Goal: Task Accomplishment & Management: Manage account settings

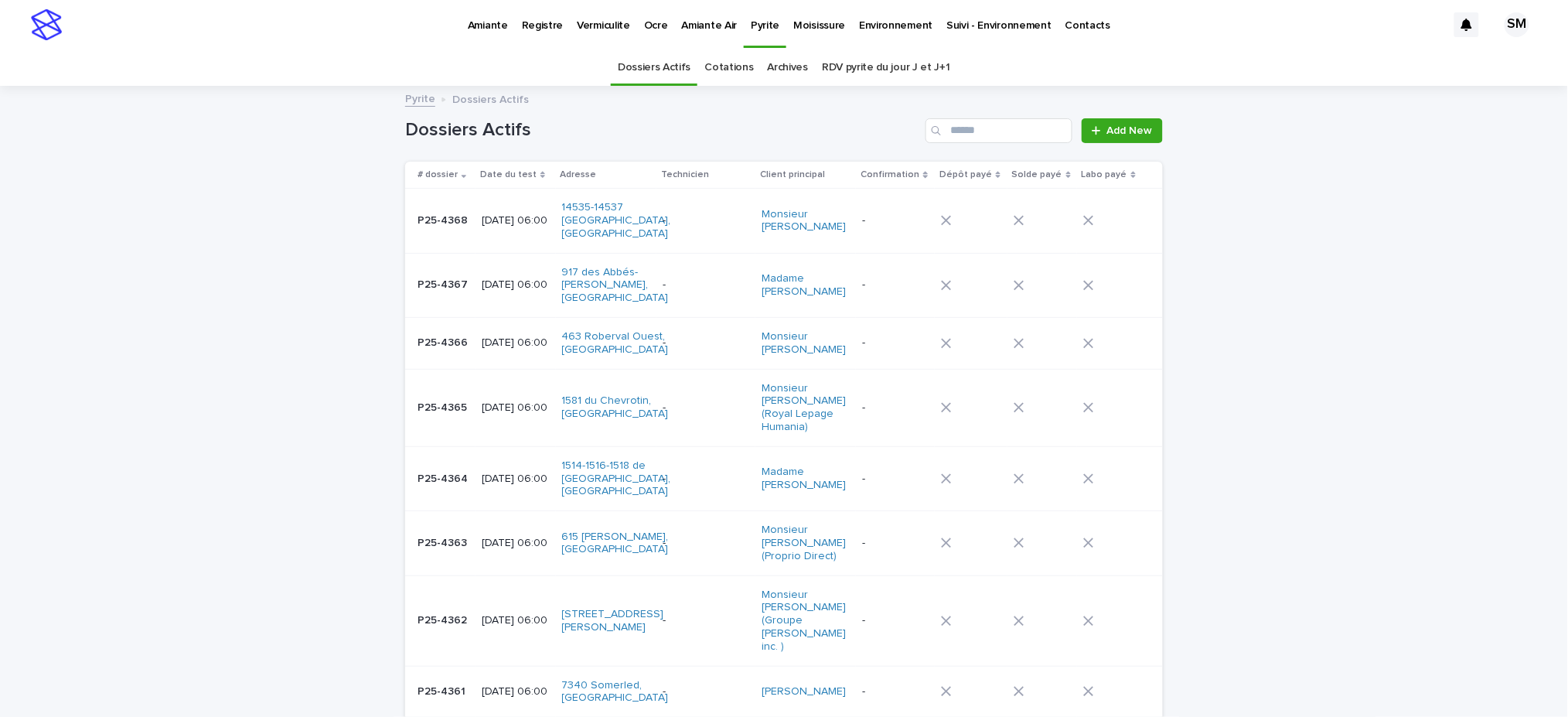
click at [418, 597] on td "P25-4362 P25-4362" at bounding box center [440, 620] width 71 height 91
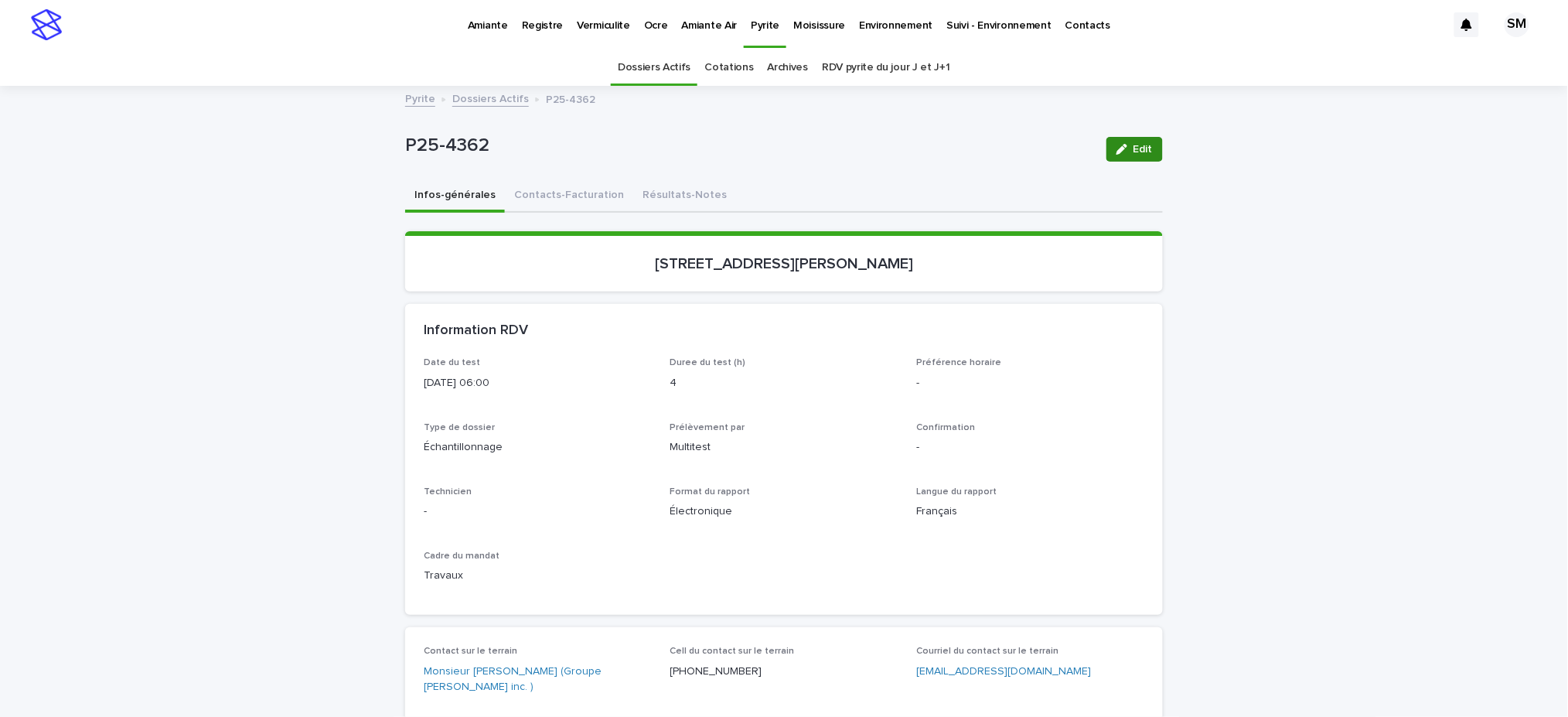
click at [1139, 157] on button "Edit" at bounding box center [1135, 148] width 57 height 25
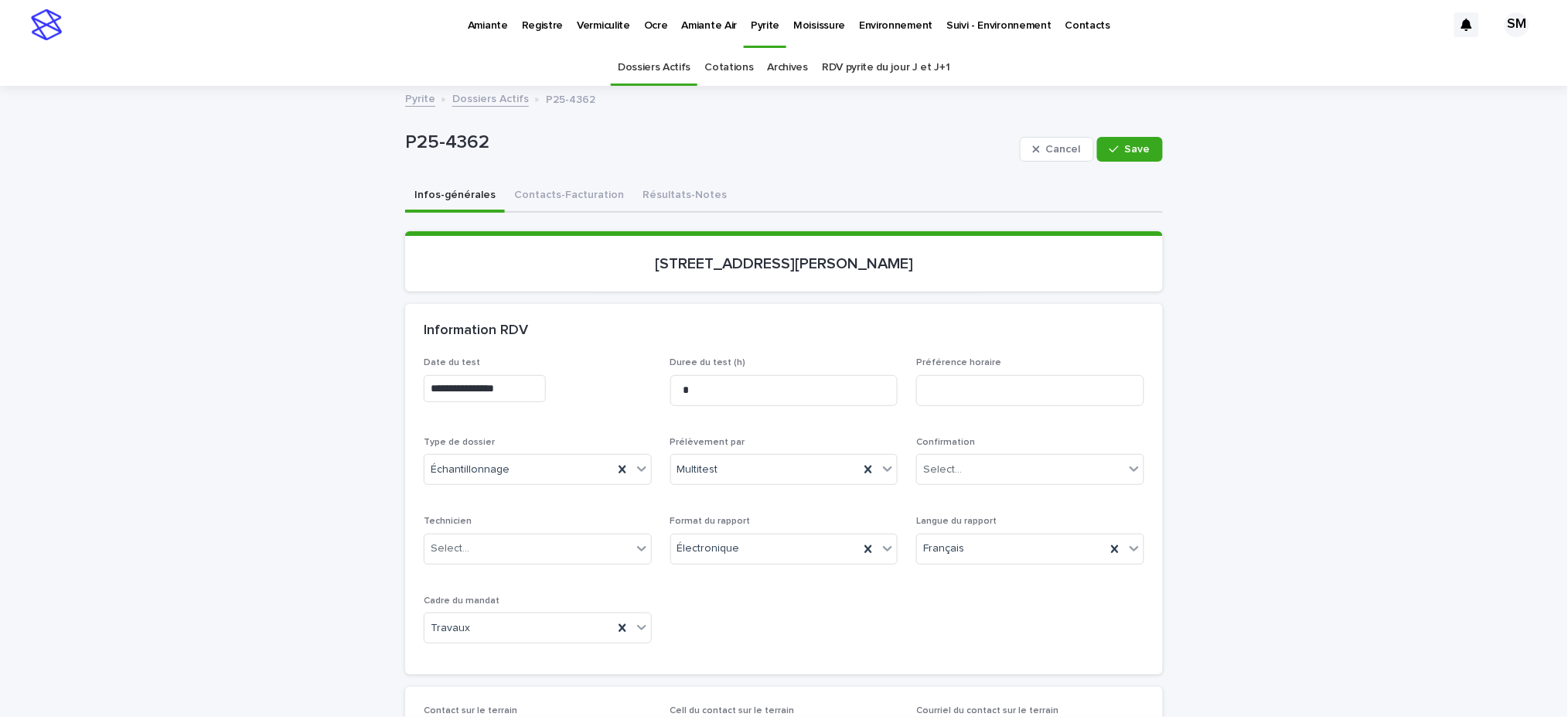
click at [463, 384] on input "**********" at bounding box center [485, 389] width 122 height 27
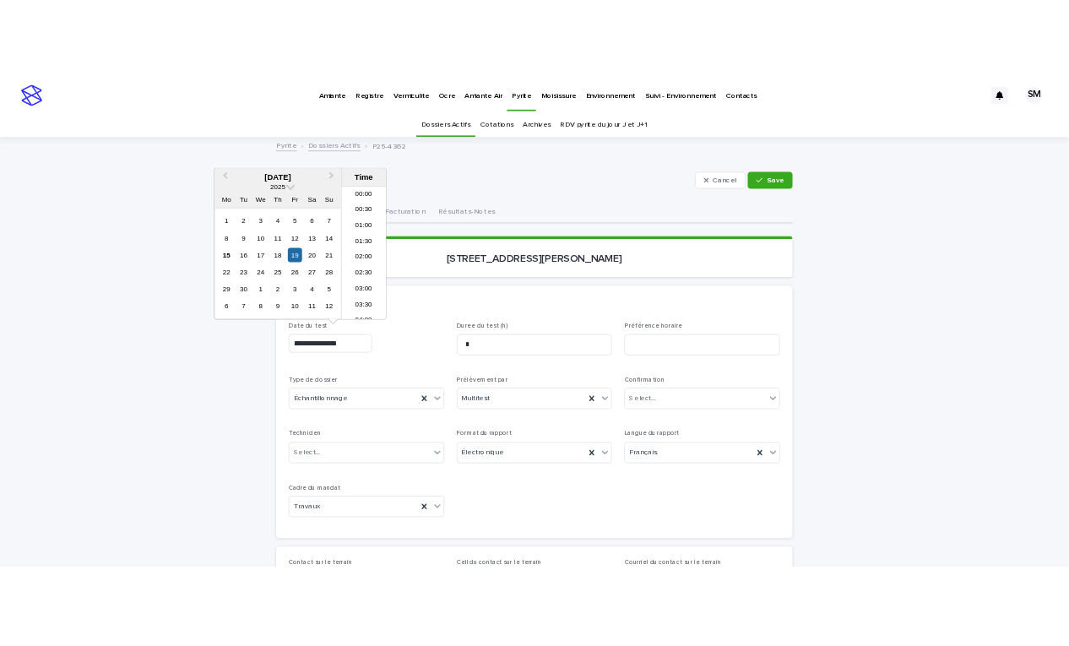
scroll to position [210, 0]
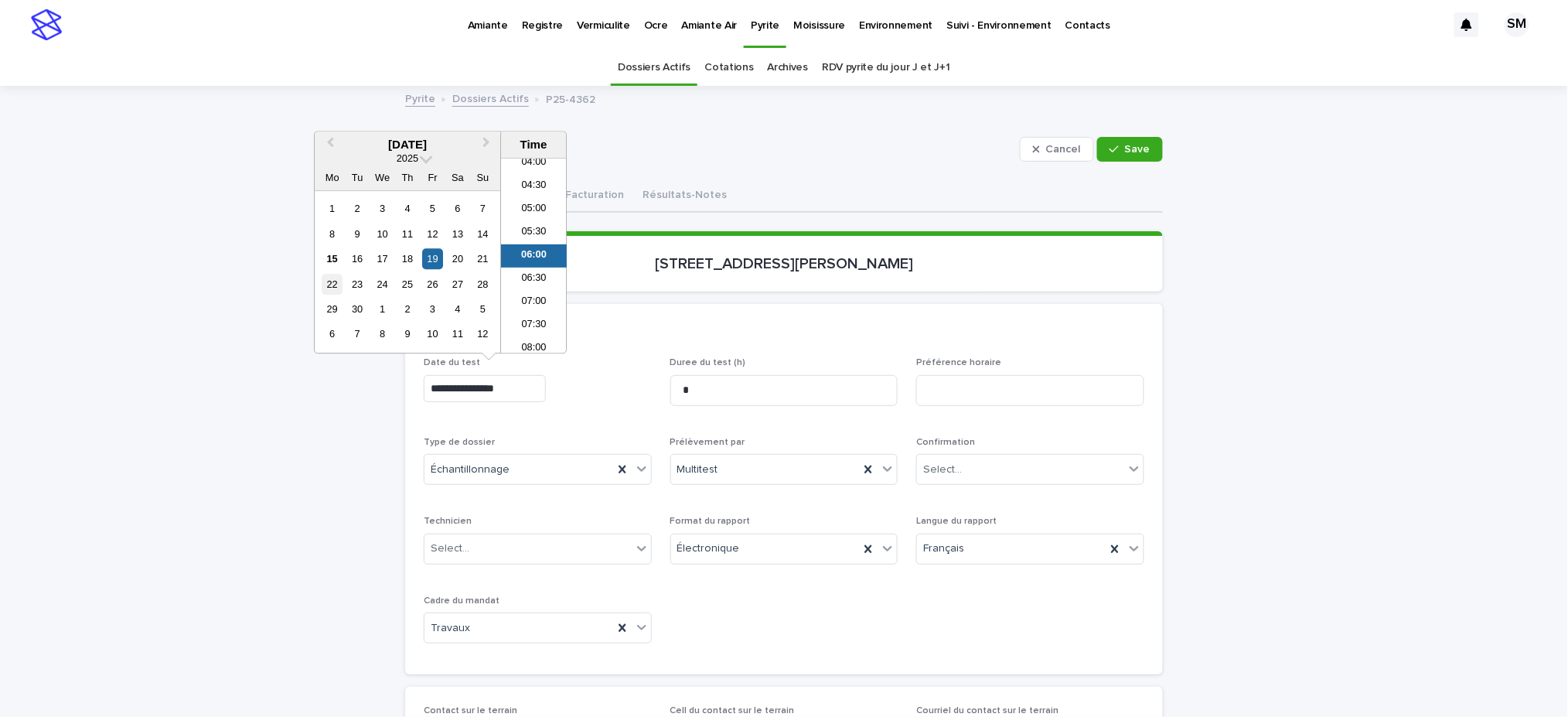
click at [330, 285] on div "22" at bounding box center [332, 284] width 21 height 21
type input "**********"
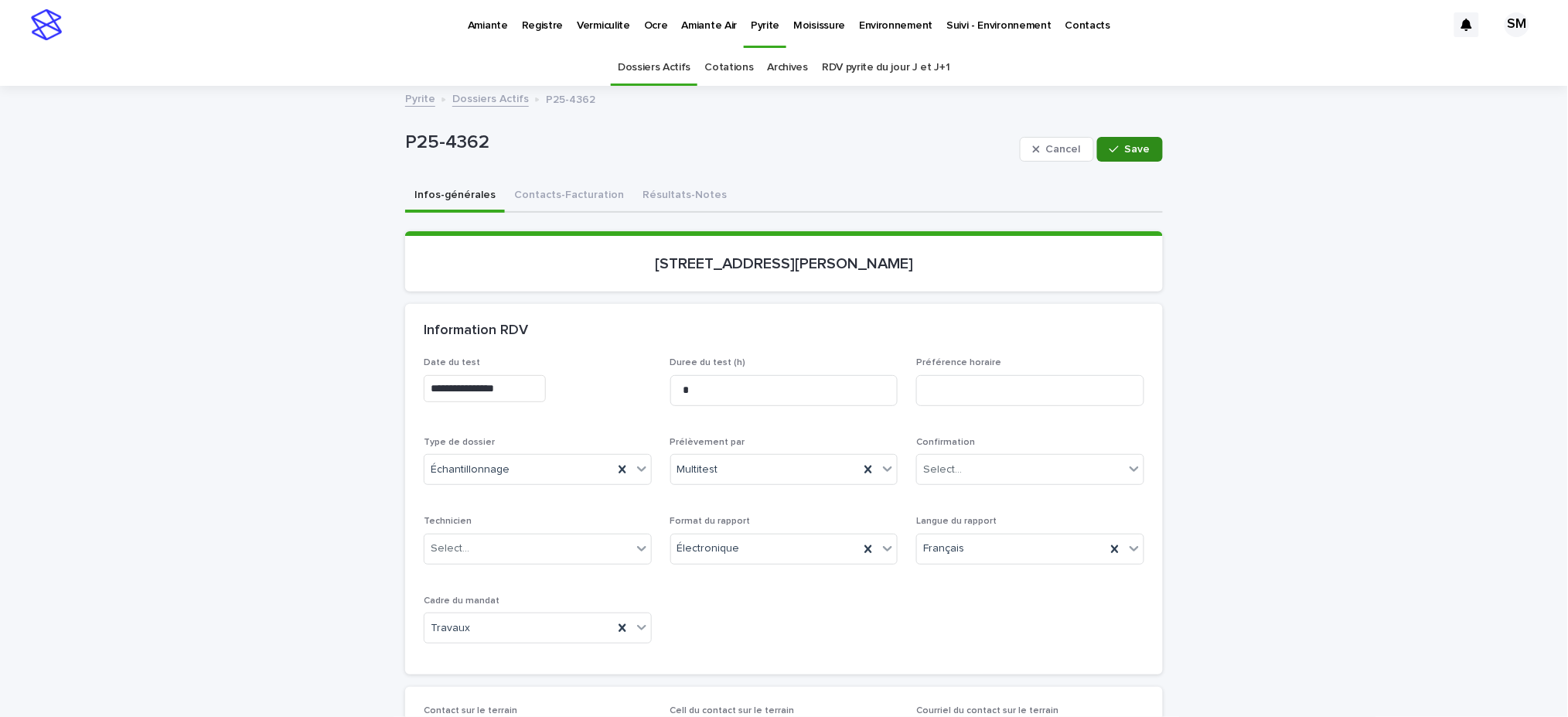
click at [1127, 151] on span "Save" at bounding box center [1138, 149] width 26 height 11
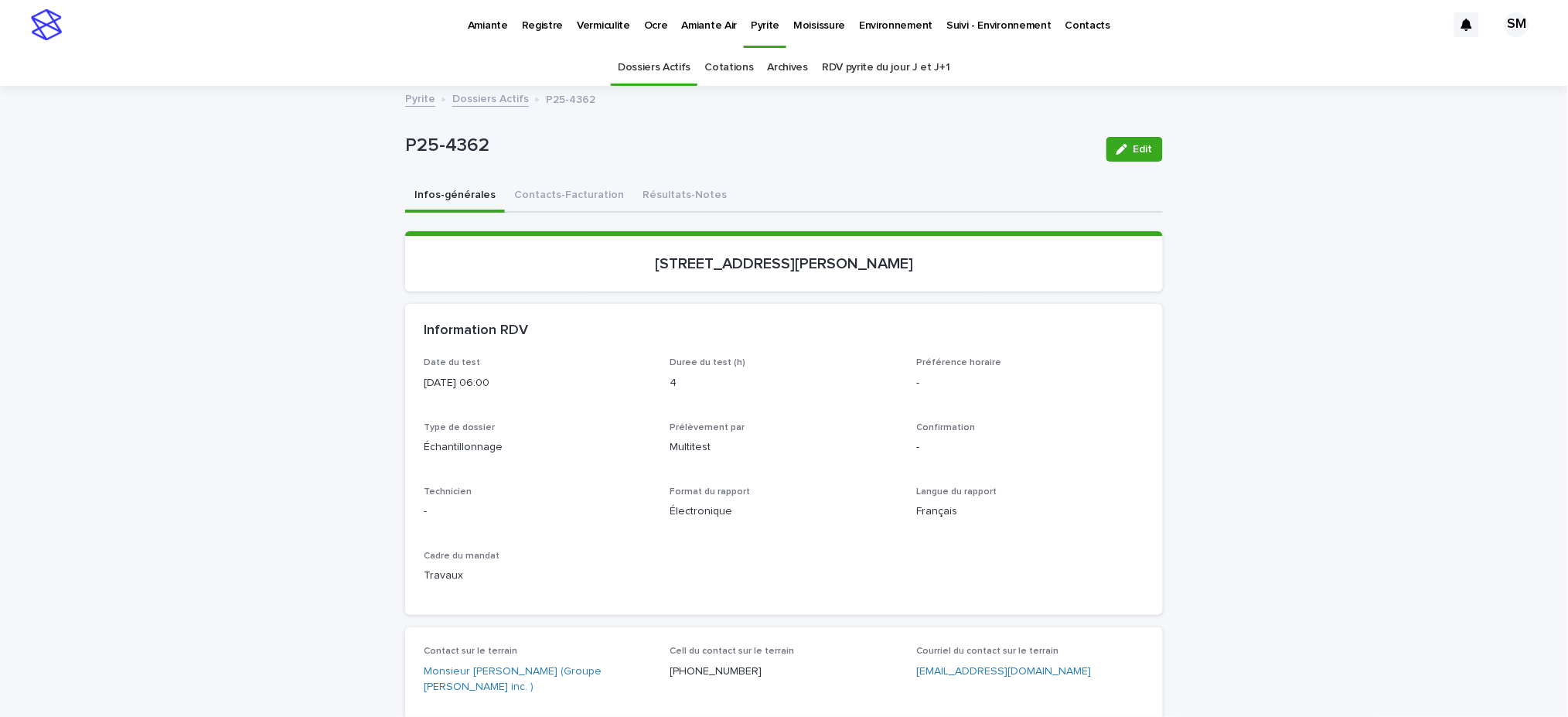
click at [880, 24] on p "Environnement" at bounding box center [896, 16] width 73 height 32
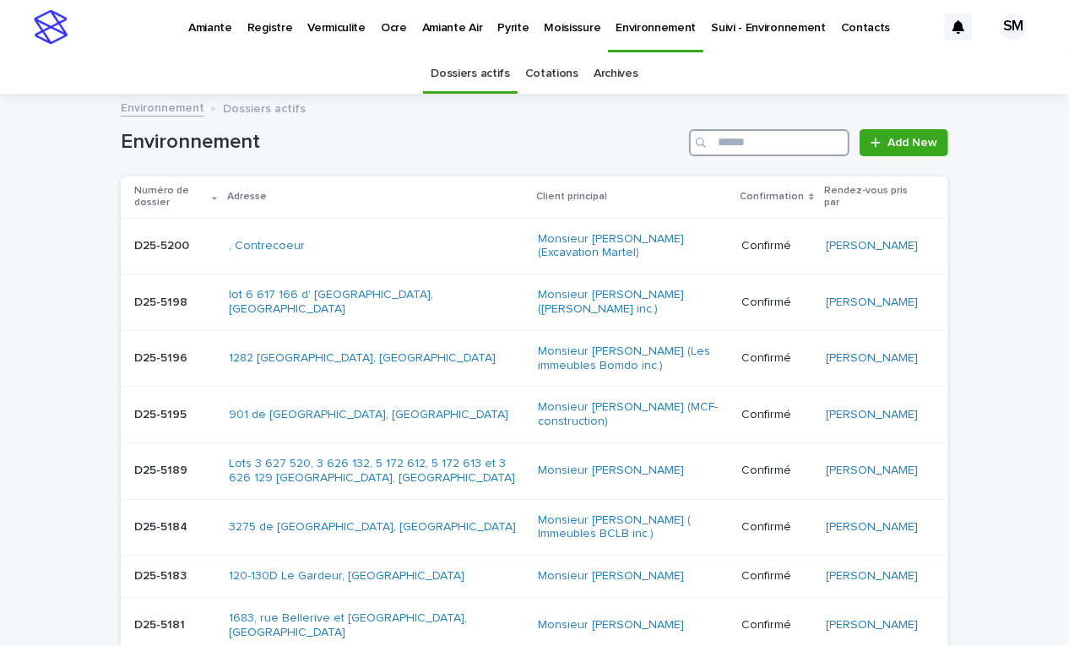
click at [719, 153] on input "Search" at bounding box center [769, 142] width 160 height 27
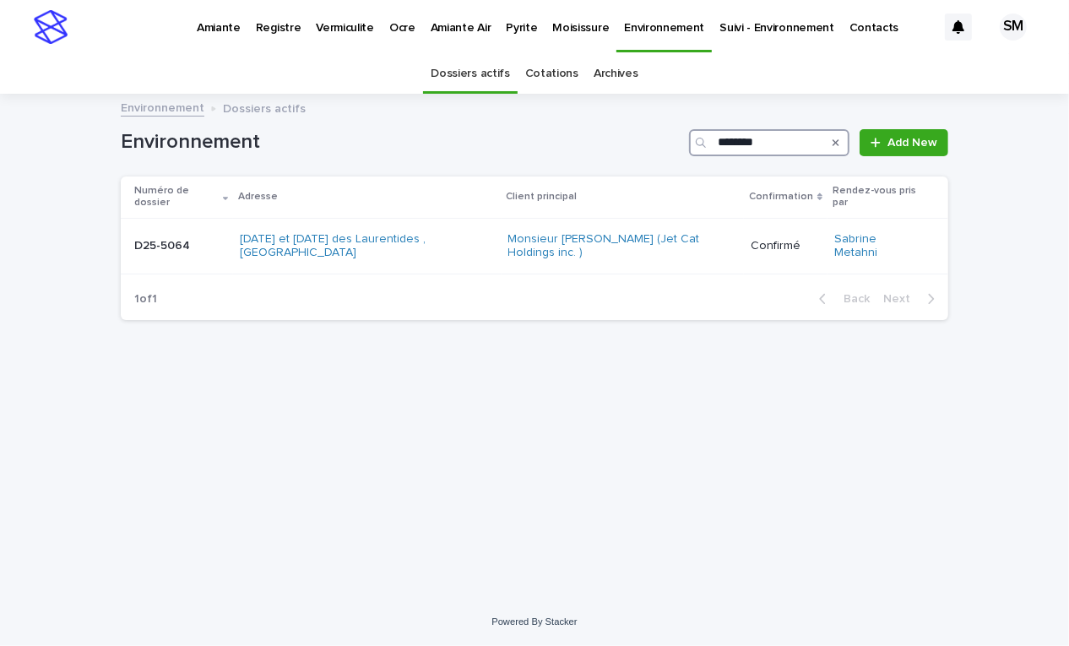
type input "********"
click at [161, 279] on p "1 of 1" at bounding box center [146, 299] width 50 height 41
click at [176, 241] on td "D25-5064 D25-5064" at bounding box center [177, 246] width 112 height 57
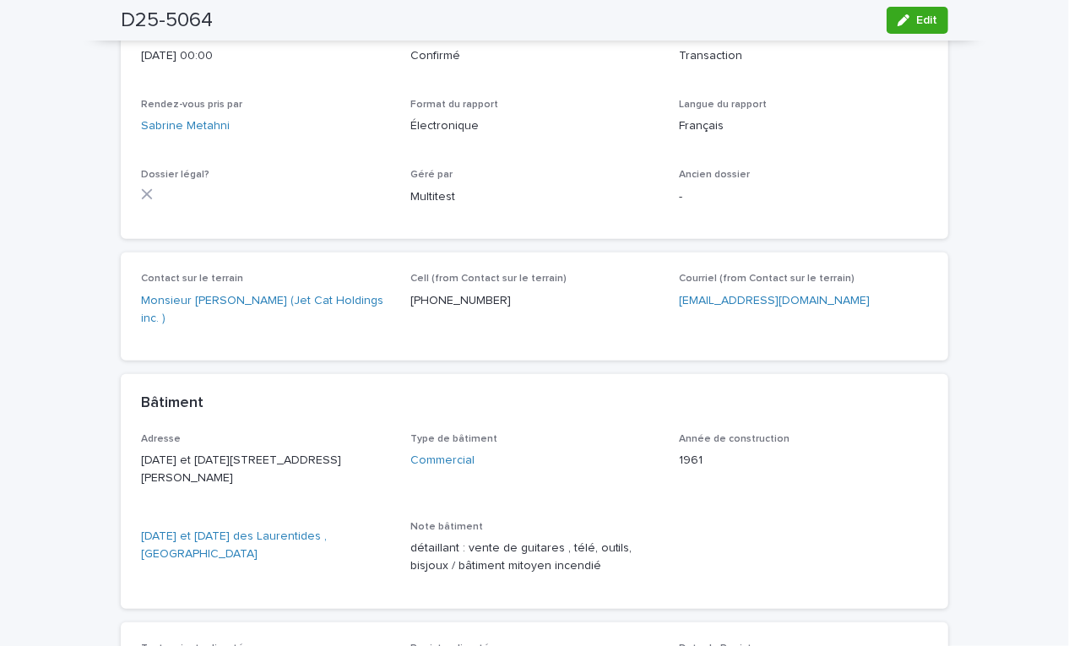
scroll to position [320, 0]
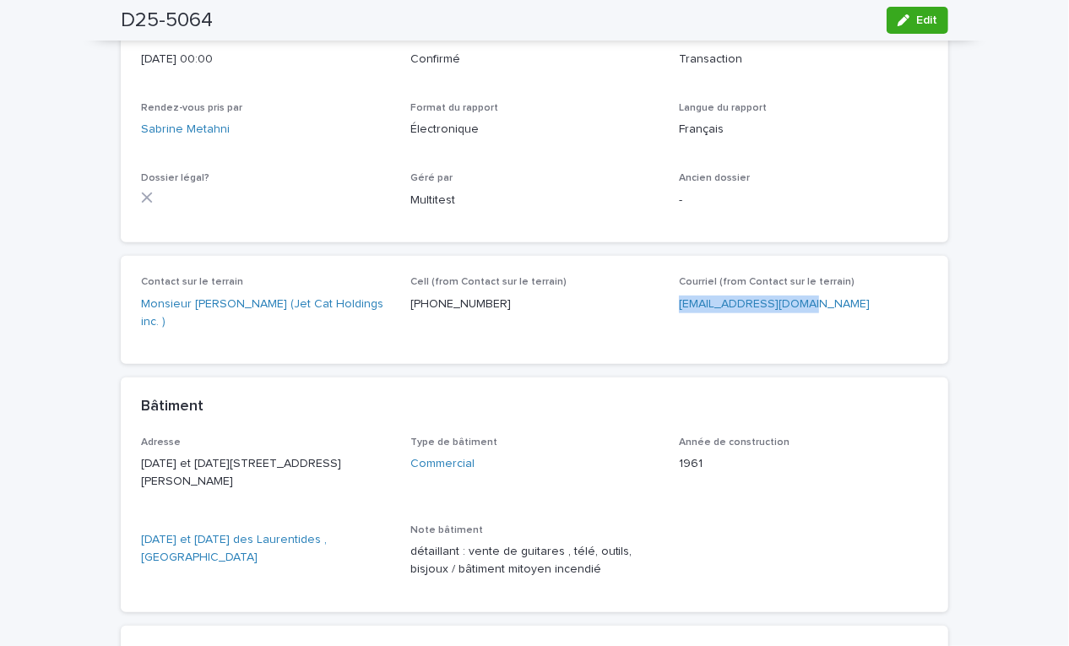
drag, startPoint x: 824, startPoint y: 303, endPoint x: 659, endPoint y: 302, distance: 164.7
click at [659, 302] on div "Contact sur le terrain Monsieur [PERSON_NAME] (Jet Cat Holdings inc. ) Cell (fr…" at bounding box center [534, 310] width 787 height 68
click at [833, 340] on span "Courriel (from Contact sur le terrain) [EMAIL_ADDRESS][DOMAIN_NAME]" at bounding box center [803, 310] width 249 height 68
drag, startPoint x: 802, startPoint y: 307, endPoint x: 670, endPoint y: 307, distance: 132.6
click at [670, 307] on div "Contact sur le terrain Monsieur [PERSON_NAME] (Jet Cat Holdings inc. ) Cell (fr…" at bounding box center [534, 310] width 787 height 68
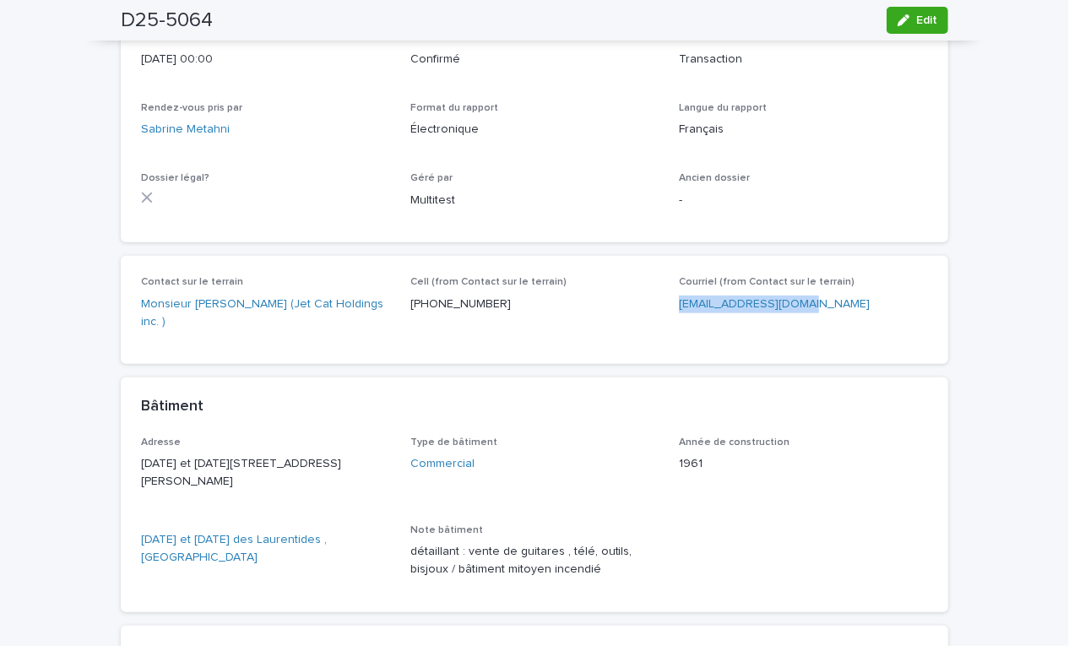
copy link "[EMAIL_ADDRESS][DOMAIN_NAME]"
